Goal: Complete Application Form: Complete application form

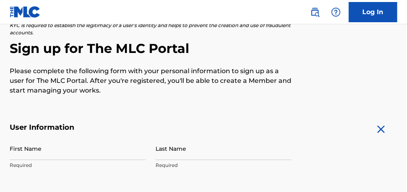
scroll to position [129, 0]
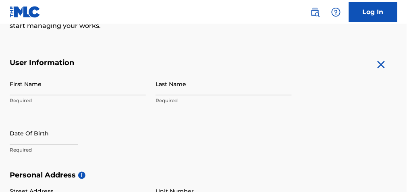
click at [43, 93] on input "First Name" at bounding box center [78, 83] width 136 height 23
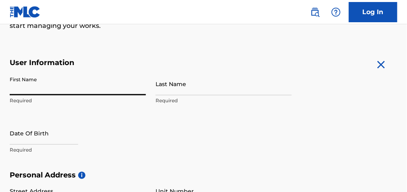
type input "[PERSON_NAME]"
type input "[STREET_ADDRESS][PERSON_NAME]"
type input "Gahanna"
type input "43230"
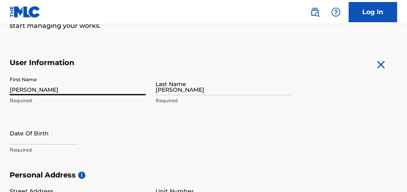
type input "614"
type input "4403248"
type input "[EMAIL_ADDRESS][DOMAIN_NAME]"
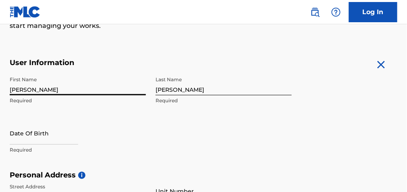
click at [41, 140] on input "text" at bounding box center [44, 132] width 69 height 23
select select "7"
select select "2025"
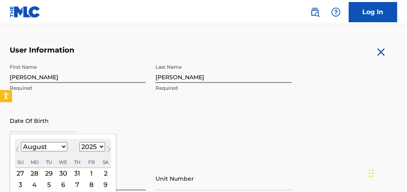
scroll to position [161, 0]
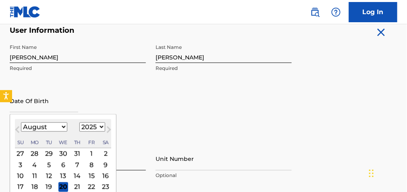
click at [61, 130] on select "January February March April May June July August September October November De…" at bounding box center [44, 126] width 46 height 9
select select "9"
click at [21, 126] on select "January February March April May June July August September October November De…" at bounding box center [44, 126] width 46 height 9
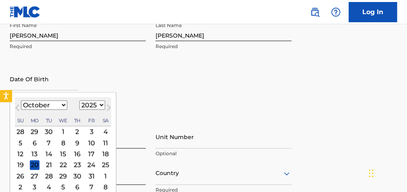
scroll to position [194, 0]
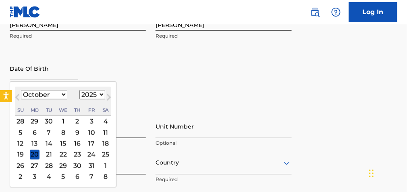
click at [77, 167] on div "30" at bounding box center [78, 166] width 10 height 10
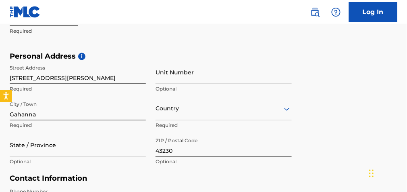
scroll to position [258, 0]
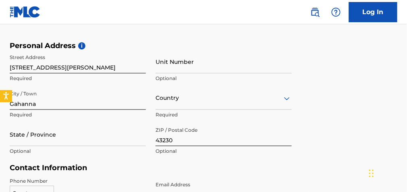
type input "[DATE]"
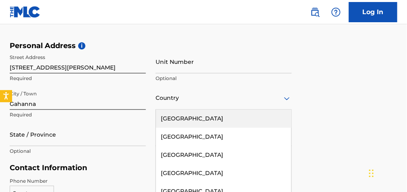
scroll to position [301, 0]
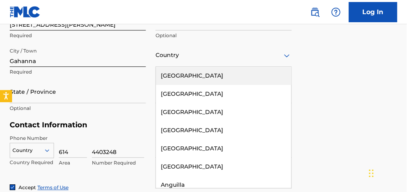
click at [163, 67] on div "223 results available. Use Up and Down to choose options, press Enter to select…" at bounding box center [224, 55] width 136 height 23
click at [163, 79] on div "[GEOGRAPHIC_DATA]" at bounding box center [224, 76] width 136 height 18
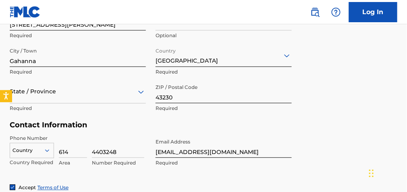
click at [144, 96] on div "State / Province" at bounding box center [78, 91] width 136 height 23
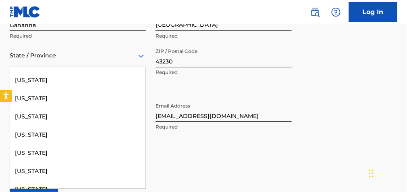
scroll to position [645, 0]
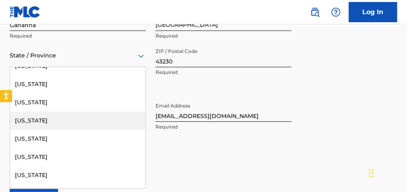
click at [33, 123] on div "[US_STATE]" at bounding box center [78, 120] width 136 height 18
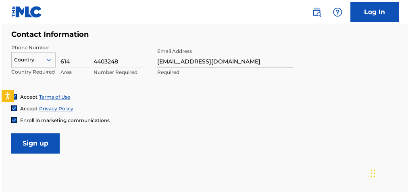
scroll to position [402, 0]
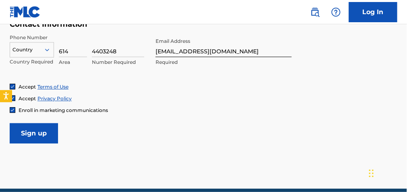
click at [40, 137] on input "Sign up" at bounding box center [34, 133] width 48 height 20
click at [11, 92] on button "Open accessiBe: accessibility options, statement and help" at bounding box center [6, 95] width 13 height 13
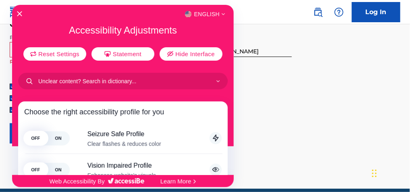
click at [259, 42] on div at bounding box center [205, 96] width 410 height 192
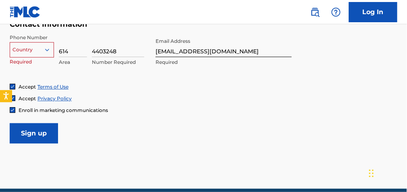
click at [110, 90] on div "Accept Terms of Use" at bounding box center [204, 86] width 388 height 7
click at [8, 94] on icon "Open accessiBe: accessibility options, statement and help" at bounding box center [6, 96] width 6 height 7
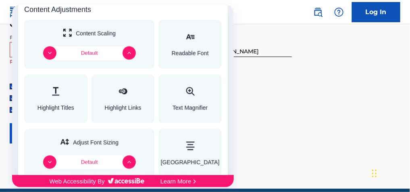
scroll to position [323, 0]
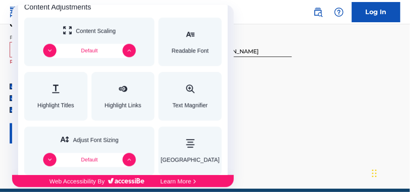
click at [261, 131] on div at bounding box center [205, 96] width 410 height 192
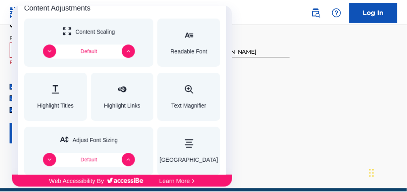
scroll to position [0, 0]
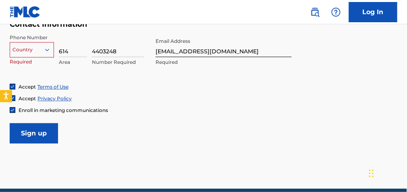
click at [46, 90] on link "Terms of Use" at bounding box center [53, 87] width 31 height 6
click at [54, 101] on link "Privacy Policy" at bounding box center [55, 98] width 34 height 6
click at [46, 53] on icon at bounding box center [47, 49] width 7 height 7
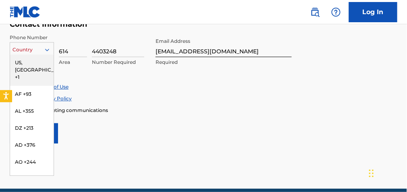
click at [36, 68] on div "US, [GEOGRAPHIC_DATA] +1" at bounding box center [32, 69] width 44 height 31
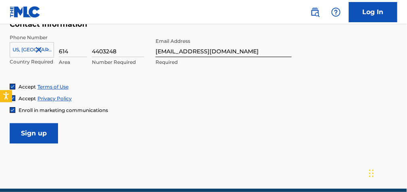
click at [36, 140] on input "Sign up" at bounding box center [34, 133] width 48 height 20
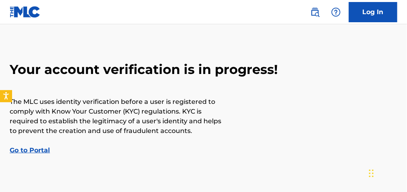
scroll to position [32, 0]
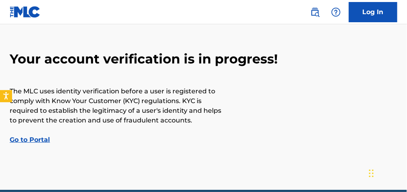
click at [36, 141] on link "Go to Portal" at bounding box center [30, 140] width 40 height 8
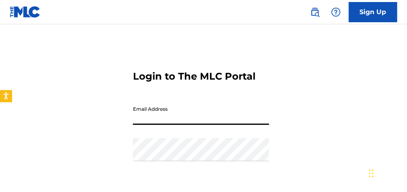
click at [133, 112] on input "Email Address" at bounding box center [201, 113] width 136 height 23
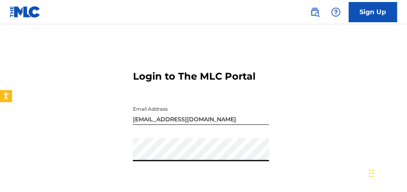
scroll to position [65, 0]
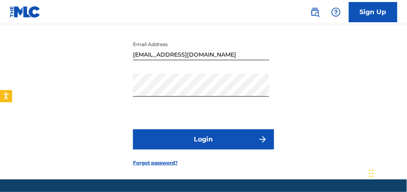
click at [203, 138] on button "Login" at bounding box center [203, 139] width 141 height 20
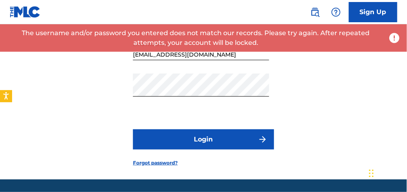
scroll to position [0, 0]
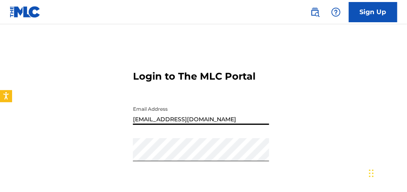
click at [198, 118] on input "[EMAIL_ADDRESS][DOMAIN_NAME]" at bounding box center [201, 113] width 136 height 23
drag, startPoint x: 193, startPoint y: 121, endPoint x: 134, endPoint y: 119, distance: 59.3
click at [134, 119] on input "[EMAIL_ADDRESS][DOMAIN_NAME]" at bounding box center [201, 113] width 136 height 23
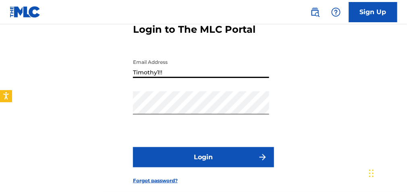
scroll to position [92, 0]
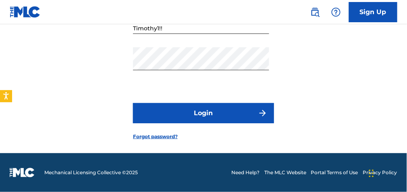
click at [163, 114] on button "Login" at bounding box center [203, 113] width 141 height 20
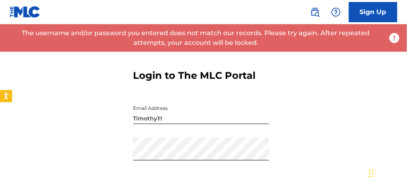
scroll to position [0, 0]
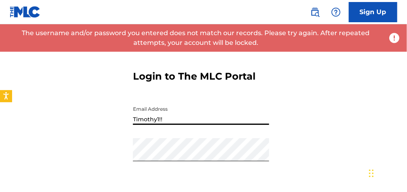
drag, startPoint x: 163, startPoint y: 119, endPoint x: 132, endPoint y: 117, distance: 30.3
click at [132, 117] on div "Login to The MLC Portal Email Address Timothy1!! Password Login Forgot password?" at bounding box center [203, 143] width 407 height 199
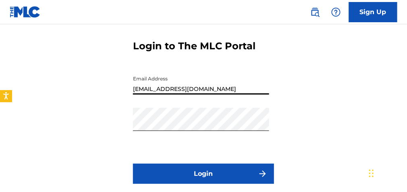
scroll to position [65, 0]
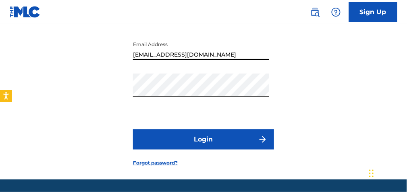
type input "[EMAIL_ADDRESS][DOMAIN_NAME]"
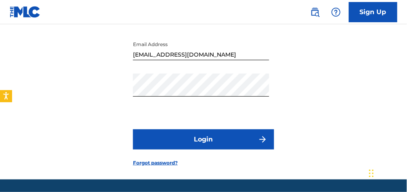
click at [173, 136] on button "Login" at bounding box center [203, 139] width 141 height 20
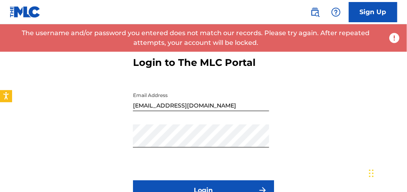
scroll to position [32, 0]
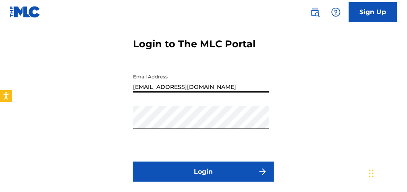
drag, startPoint x: 210, startPoint y: 86, endPoint x: 136, endPoint y: 86, distance: 74.2
click at [134, 86] on input "[EMAIL_ADDRESS][DOMAIN_NAME]" at bounding box center [201, 80] width 136 height 23
type input "a"
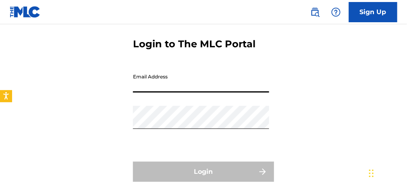
type input "a"
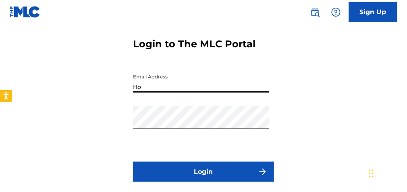
type input "H"
type input "[EMAIL_ADDRESS][DOMAIN_NAME]"
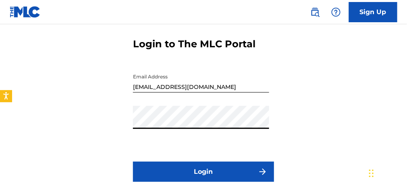
click at [194, 167] on button "Login" at bounding box center [203, 171] width 141 height 20
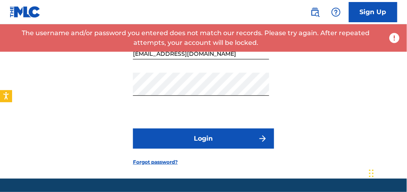
scroll to position [59, 0]
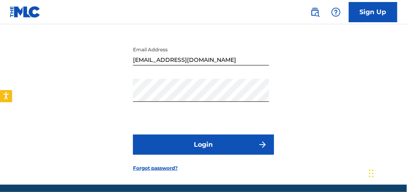
click at [173, 169] on link "Forgot password?" at bounding box center [155, 167] width 45 height 7
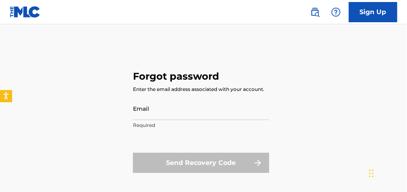
scroll to position [59, 0]
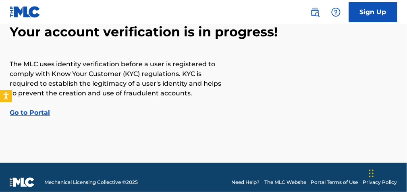
scroll to position [32, 0]
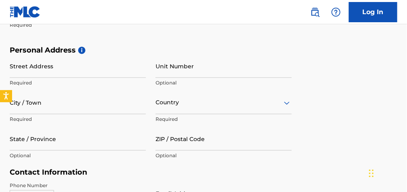
scroll to position [240, 0]
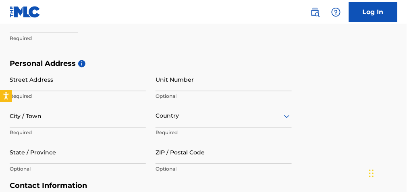
click at [61, 88] on input "Street Address" at bounding box center [78, 79] width 136 height 23
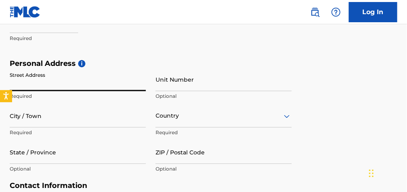
type input "[STREET_ADDRESS][PERSON_NAME]"
type input "[PERSON_NAME]"
type input "[DATE]"
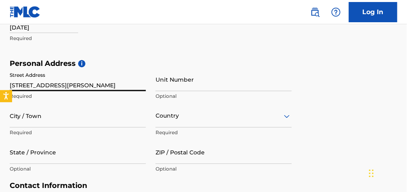
type input "Gahanna"
type input "43230"
type input "614"
type input "4403248"
type input "[EMAIL_ADDRESS][DOMAIN_NAME]"
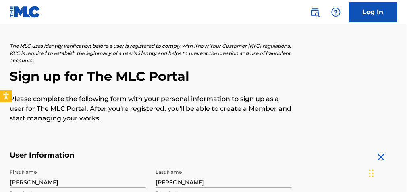
scroll to position [47, 0]
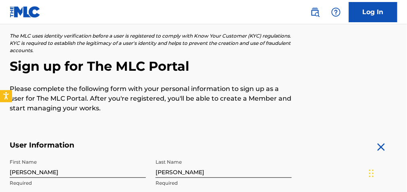
click at [363, 15] on link "Log In" at bounding box center [373, 12] width 48 height 20
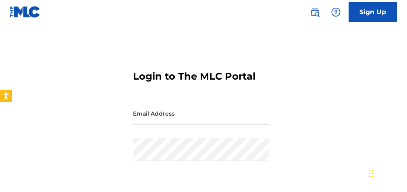
click at [163, 117] on input "Email Address" at bounding box center [201, 113] width 136 height 23
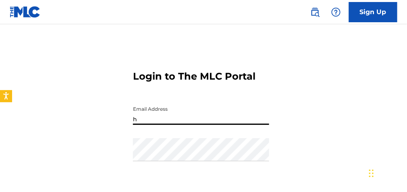
click at [145, 120] on input "h" at bounding box center [201, 113] width 136 height 23
type input "[EMAIL_ADDRESS][DOMAIN_NAME]"
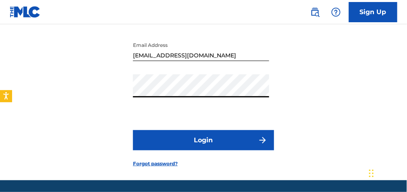
scroll to position [65, 0]
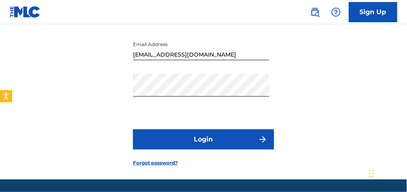
click at [184, 140] on button "Login" at bounding box center [203, 139] width 141 height 20
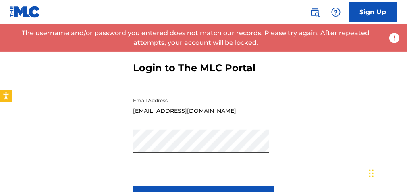
scroll to position [0, 0]
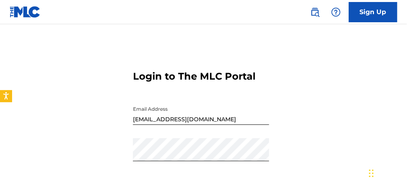
click at [362, 16] on link "Sign Up" at bounding box center [373, 12] width 48 height 20
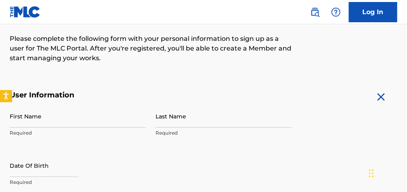
scroll to position [129, 0]
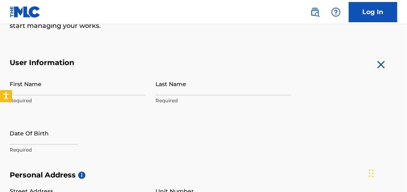
click at [84, 90] on input "First Name" at bounding box center [78, 83] width 136 height 23
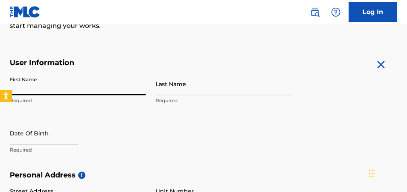
type input "[PERSON_NAME]"
type input "[DATE]"
type input "[STREET_ADDRESS][PERSON_NAME]"
type input "Gahanna"
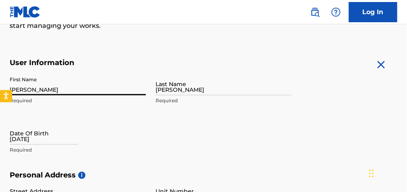
type input "43230"
type input "614"
type input "4403248"
type input "[EMAIL_ADDRESS][DOMAIN_NAME]"
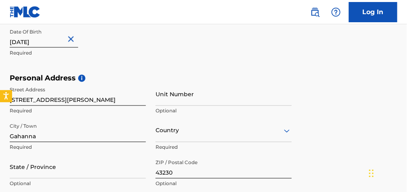
scroll to position [258, 0]
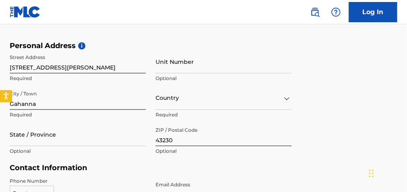
click at [182, 109] on div "Country" at bounding box center [224, 98] width 136 height 23
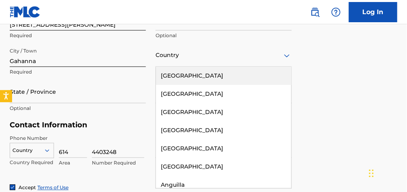
click at [188, 83] on div "[GEOGRAPHIC_DATA]" at bounding box center [224, 76] width 136 height 18
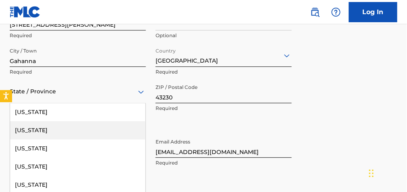
scroll to position [337, 0]
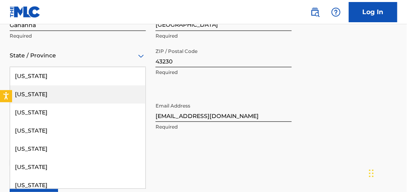
click at [73, 67] on div "57 results available. Use Up and Down to choose options, press Enter to select …" at bounding box center [78, 55] width 136 height 23
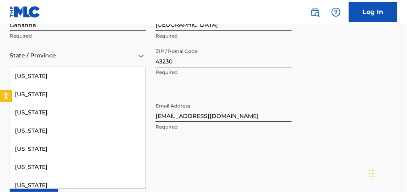
scroll to position [645, 0]
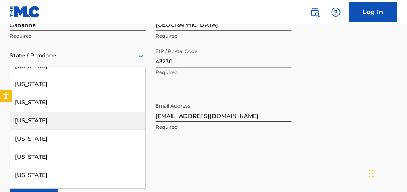
click at [45, 125] on div "[US_STATE]" at bounding box center [78, 120] width 136 height 18
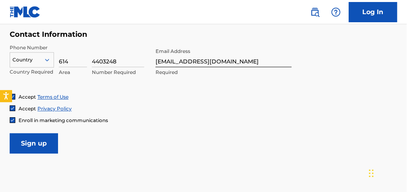
scroll to position [402, 0]
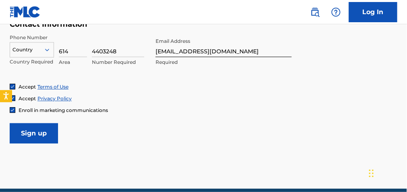
click at [46, 136] on input "Sign up" at bounding box center [34, 133] width 48 height 20
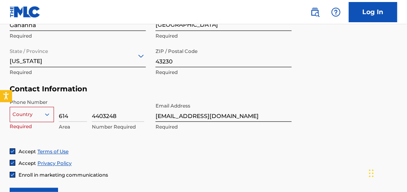
scroll to position [390, 0]
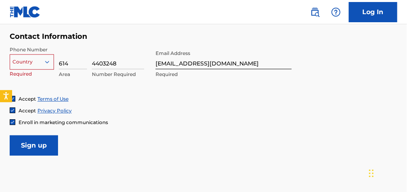
click at [47, 66] on div "option , selected. Select is focused ,type to refine list, press Down to open t…" at bounding box center [32, 60] width 44 height 12
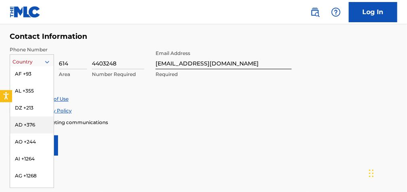
scroll to position [0, 0]
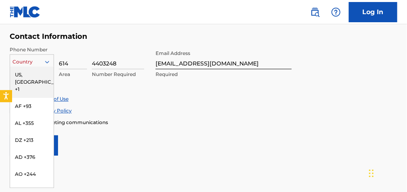
click at [31, 82] on div "US, [GEOGRAPHIC_DATA] +1" at bounding box center [32, 81] width 44 height 31
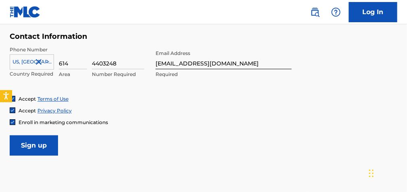
click at [39, 153] on input "Sign up" at bounding box center [34, 145] width 48 height 20
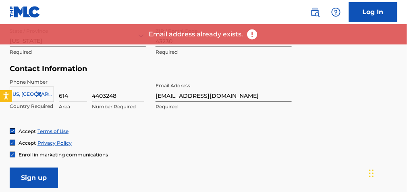
scroll to position [390, 0]
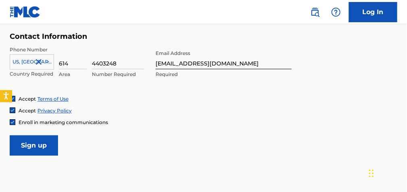
click at [313, 14] on img at bounding box center [316, 12] width 10 height 10
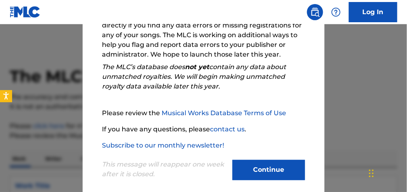
scroll to position [173, 0]
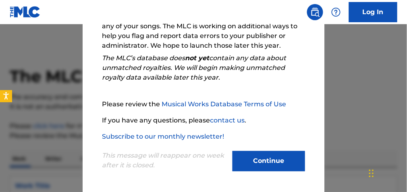
click at [268, 161] on button "Continue" at bounding box center [269, 161] width 73 height 20
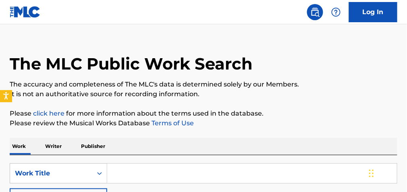
scroll to position [32, 0]
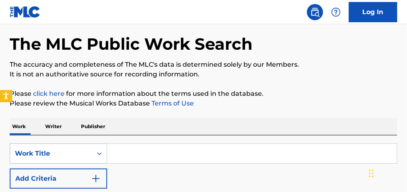
click at [44, 156] on div "Work Title" at bounding box center [51, 153] width 73 height 10
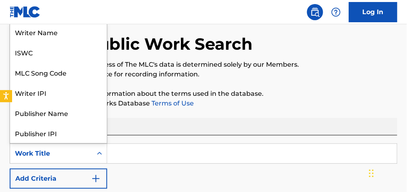
scroll to position [40, 0]
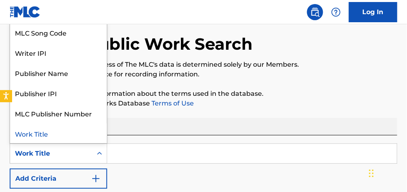
click at [46, 154] on div "Work Title" at bounding box center [51, 153] width 73 height 10
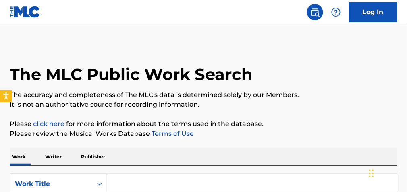
scroll to position [0, 0]
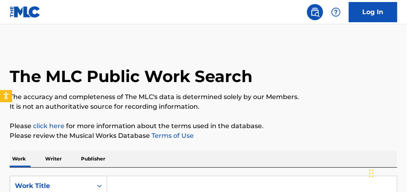
click at [380, 18] on link "Log In" at bounding box center [373, 12] width 48 height 20
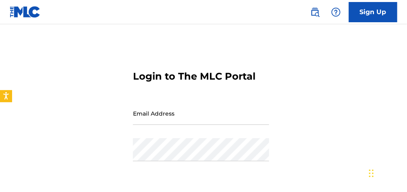
click at [164, 117] on input "Email Address" at bounding box center [201, 113] width 136 height 23
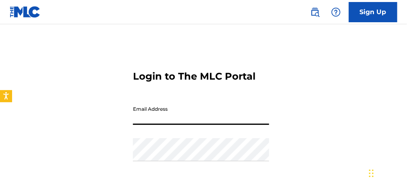
click at [159, 115] on input "Email Address" at bounding box center [201, 113] width 136 height 23
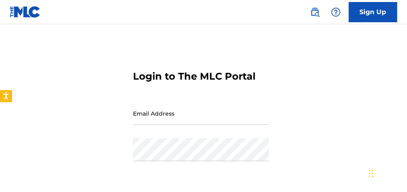
click at [339, 13] on img at bounding box center [337, 12] width 10 height 10
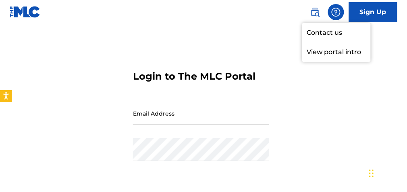
click at [330, 36] on link "Contact us" at bounding box center [337, 32] width 69 height 19
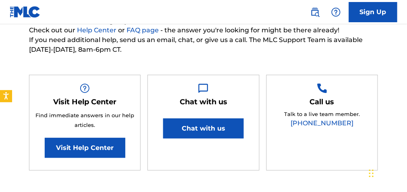
scroll to position [129, 0]
